Goal: Check status: Check status

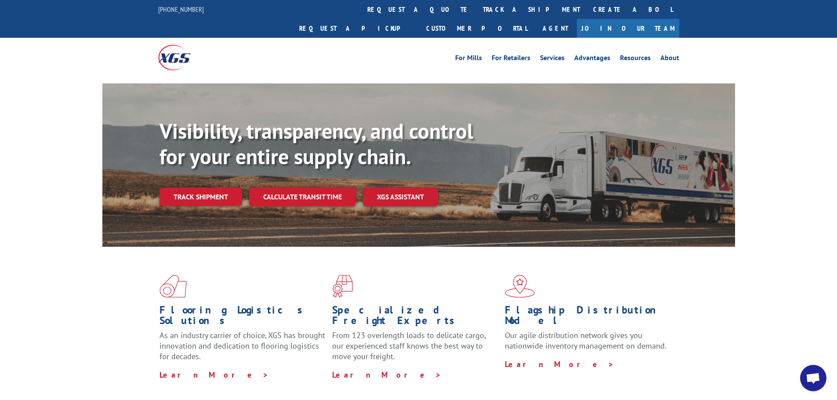
click at [476, 15] on link "track a shipment" at bounding box center [531, 9] width 110 height 19
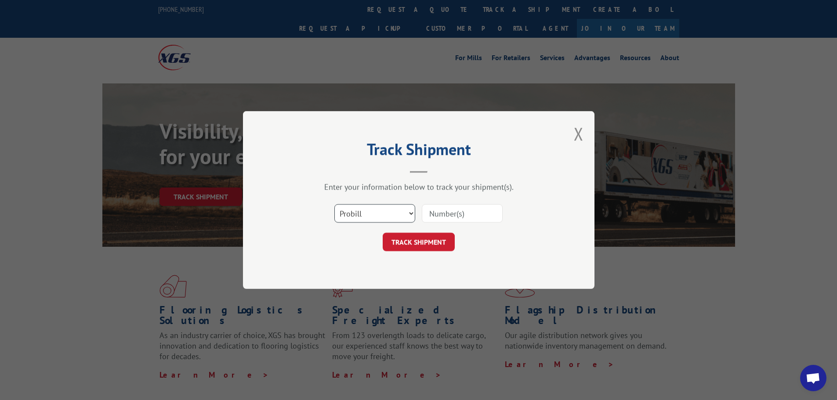
click at [406, 211] on select "Select category... Probill BOL PO" at bounding box center [374, 213] width 81 height 18
select select "bol"
click at [334, 204] on select "Select category... Probill BOL PO" at bounding box center [374, 213] width 81 height 18
click at [465, 213] on input at bounding box center [462, 213] width 81 height 18
type input "6021723"
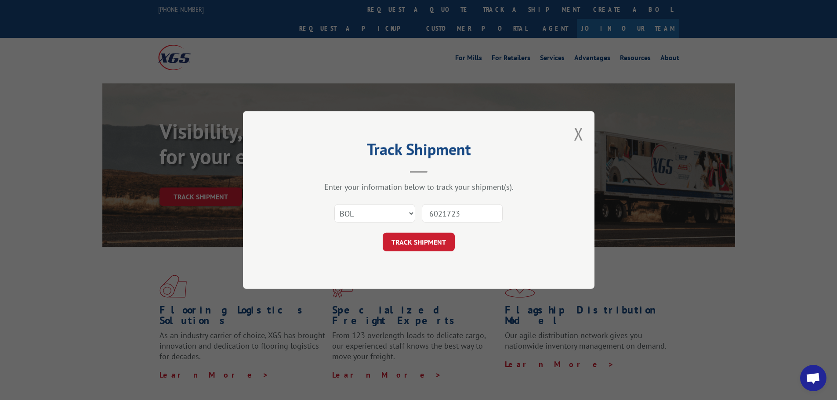
click button "TRACK SHIPMENT" at bounding box center [419, 242] width 72 height 18
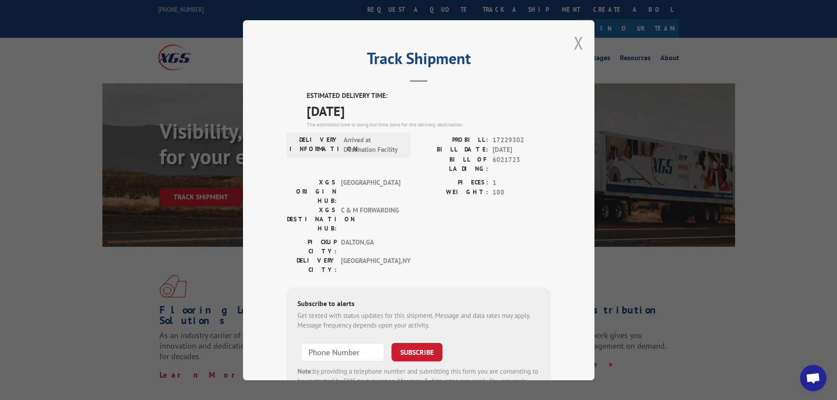
click at [577, 38] on button "Close modal" at bounding box center [579, 42] width 10 height 23
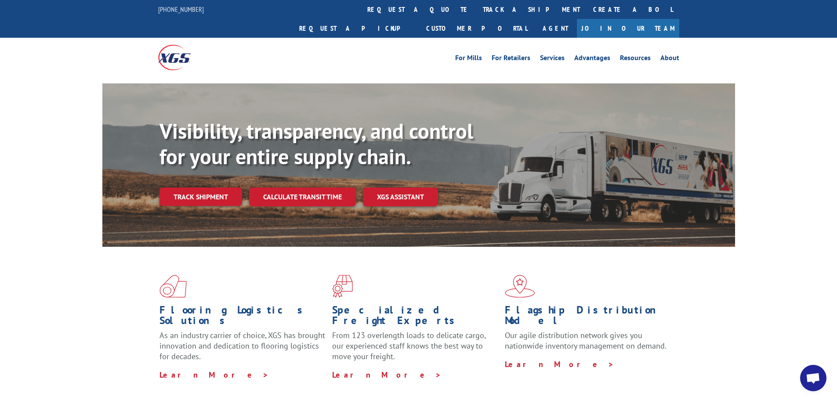
click at [476, 8] on link "track a shipment" at bounding box center [531, 9] width 110 height 19
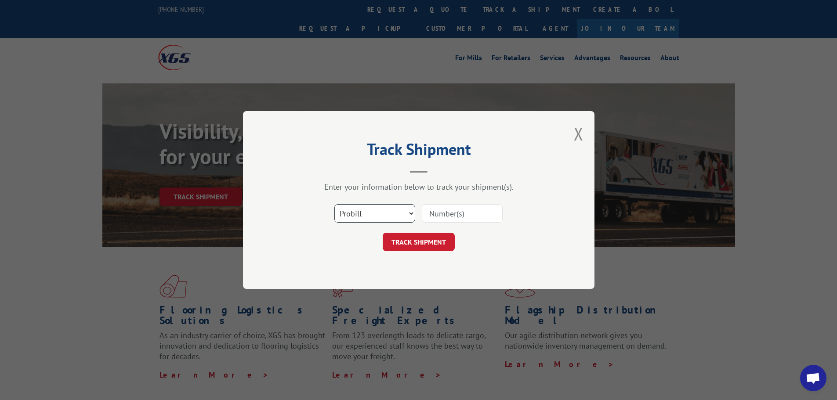
click at [403, 217] on select "Select category... Probill BOL PO" at bounding box center [374, 213] width 81 height 18
select select "bol"
click at [334, 204] on select "Select category... Probill BOL PO" at bounding box center [374, 213] width 81 height 18
click at [453, 216] on input at bounding box center [462, 213] width 81 height 18
click at [476, 217] on input at bounding box center [462, 213] width 81 height 18
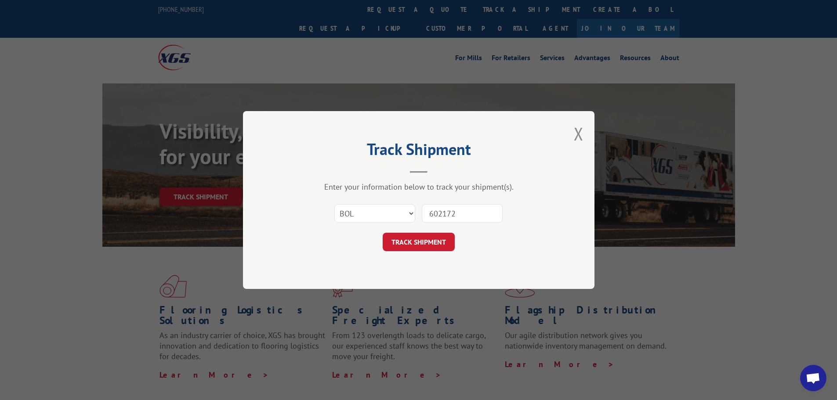
type input "6021723"
click button "TRACK SHIPMENT" at bounding box center [419, 242] width 72 height 18
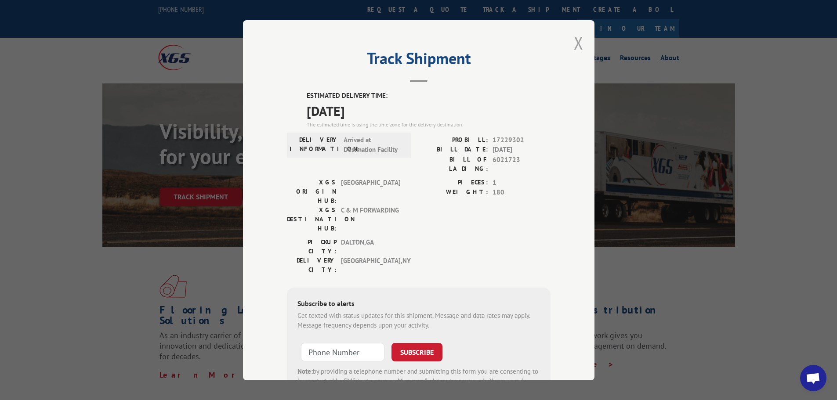
click at [577, 43] on button "Close modal" at bounding box center [579, 42] width 10 height 23
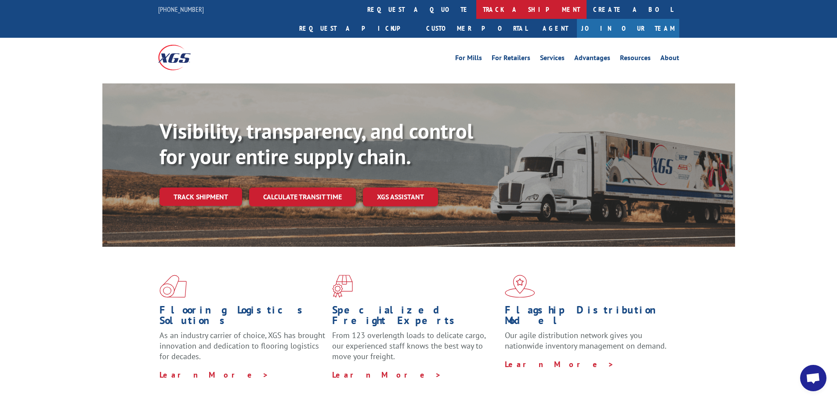
click at [476, 7] on link "track a shipment" at bounding box center [531, 9] width 110 height 19
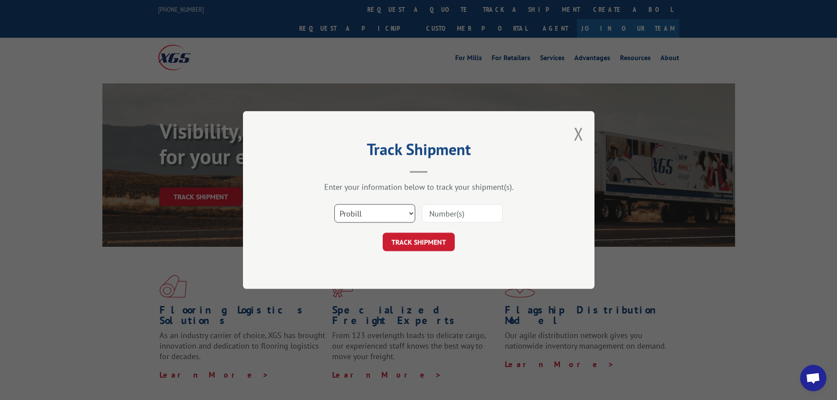
click at [400, 209] on select "Select category... Probill BOL PO" at bounding box center [374, 213] width 81 height 18
select select "bol"
click at [334, 204] on select "Select category... Probill BOL PO" at bounding box center [374, 213] width 81 height 18
click at [454, 218] on input at bounding box center [462, 213] width 81 height 18
type input "6046263"
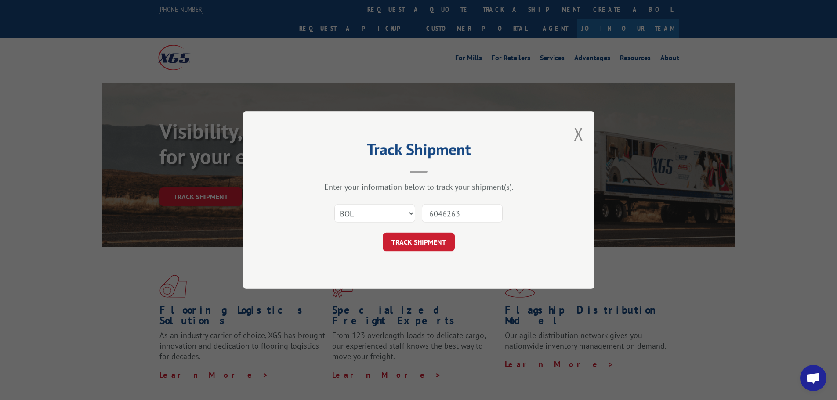
click button "TRACK SHIPMENT" at bounding box center [419, 242] width 72 height 18
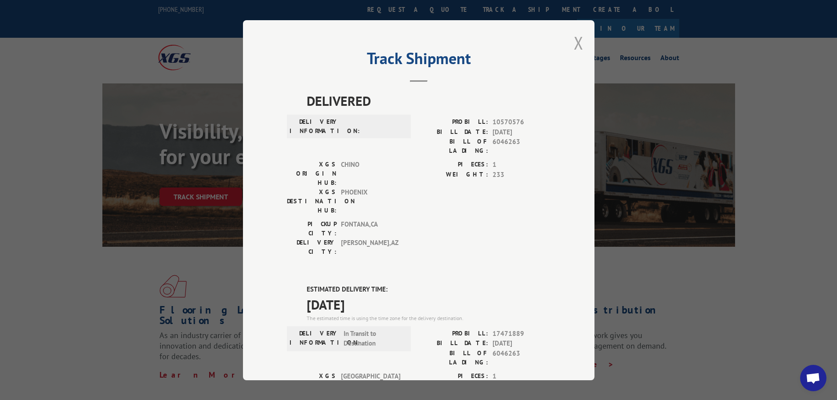
click at [575, 44] on button "Close modal" at bounding box center [579, 42] width 10 height 23
